Goal: Complete application form

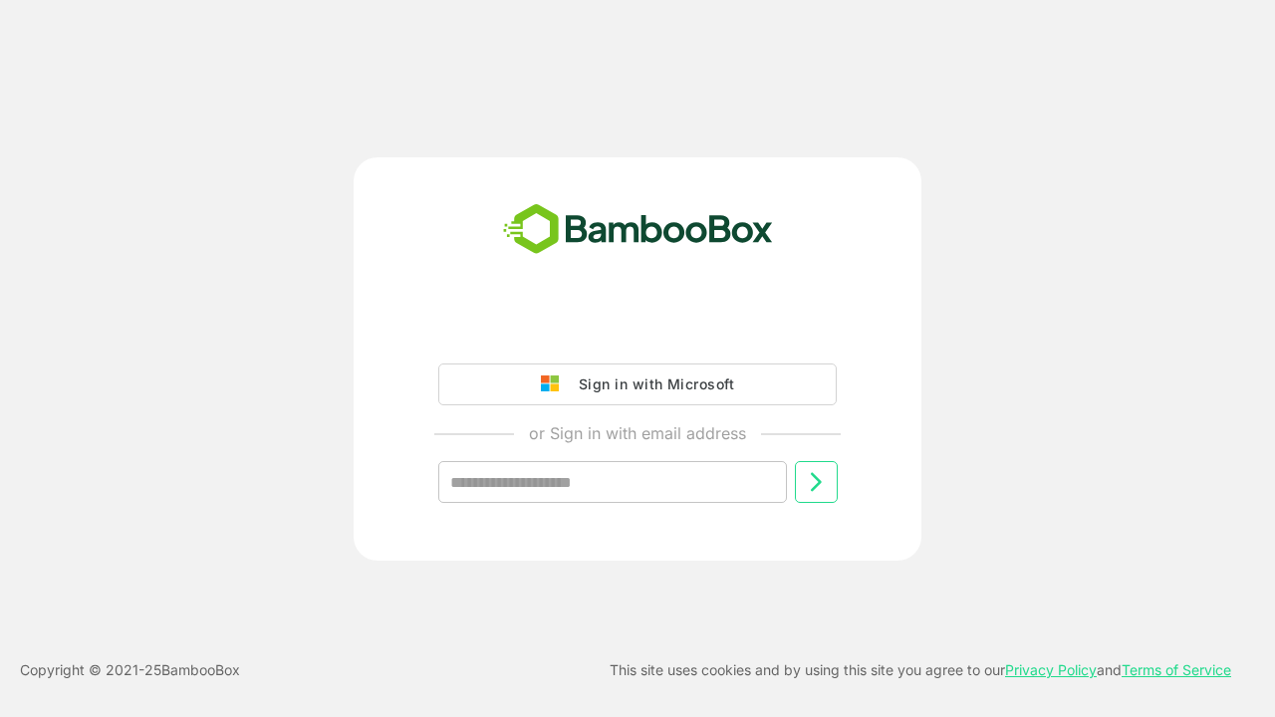
type input "**********"
click at [816, 482] on icon at bounding box center [816, 482] width 24 height 24
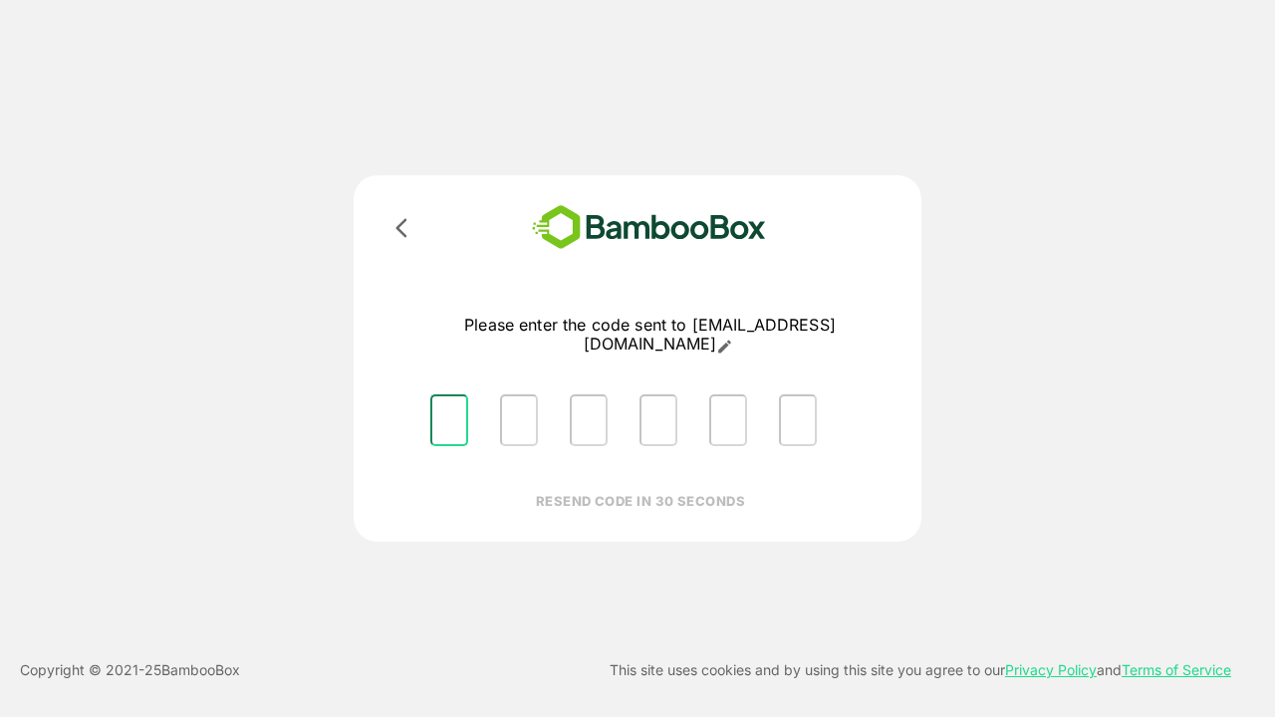
type input "*"
